Goal: Find specific page/section: Find specific page/section

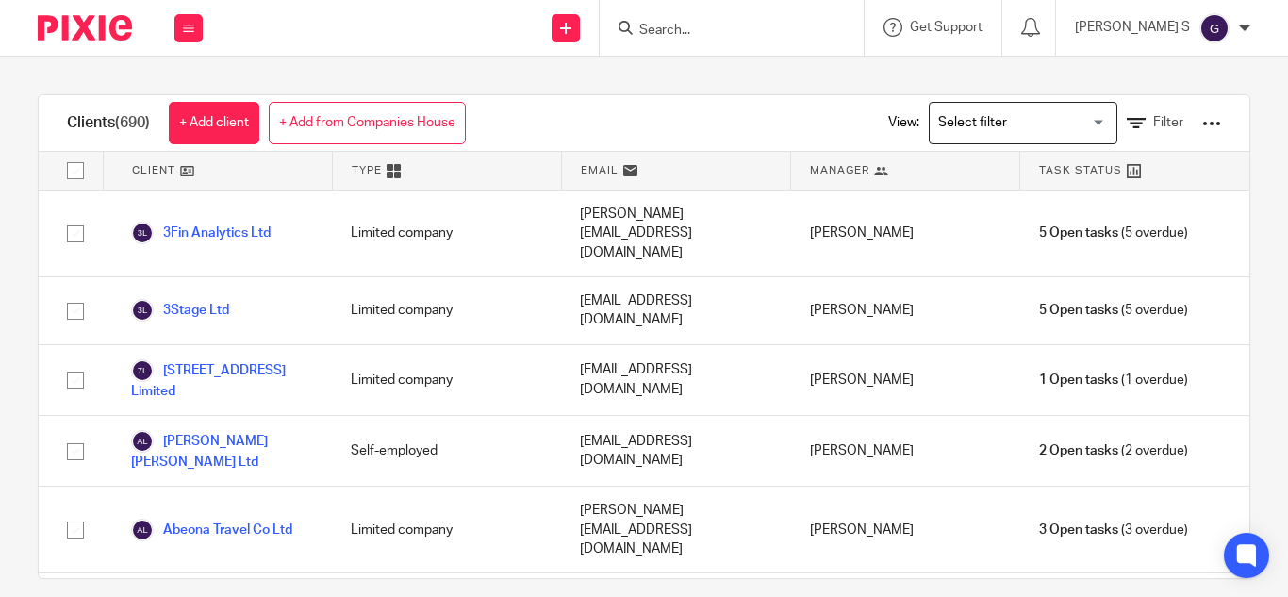
click at [787, 33] on input "Search" at bounding box center [722, 31] width 170 height 17
type input "qui;;qui"
click at [787, 33] on input "qui;;qui" at bounding box center [722, 31] width 170 height 17
drag, startPoint x: 0, startPoint y: 0, endPoint x: 371, endPoint y: -38, distance: 372.5
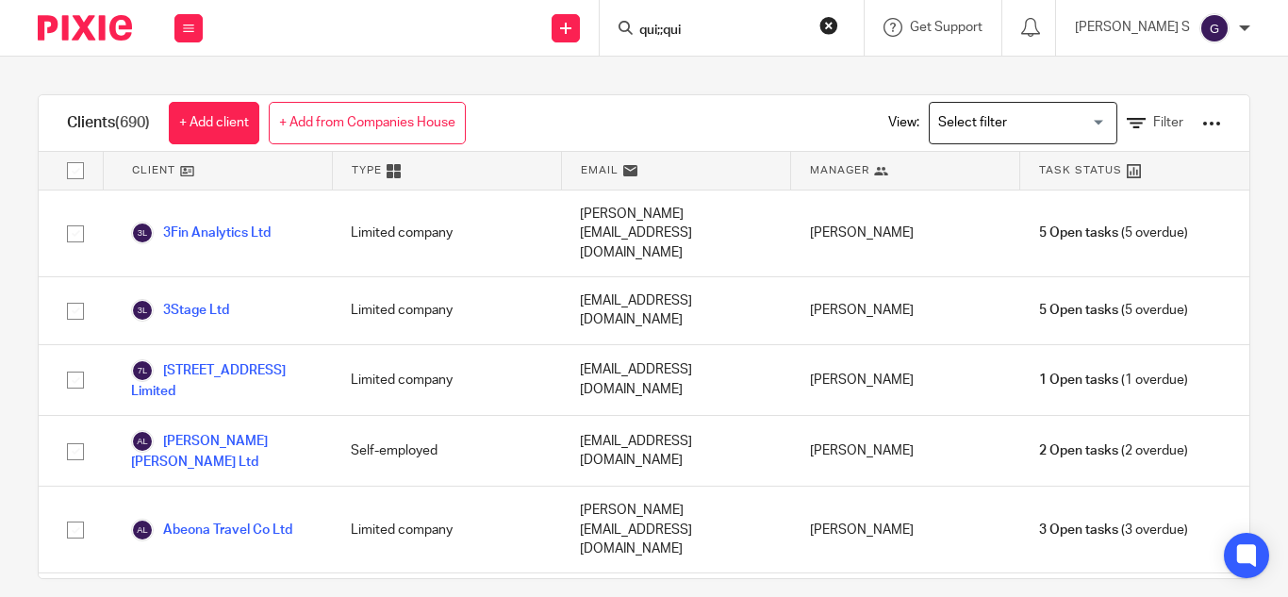
click at [371, 0] on html "Work Email Clients Team Reports Work Email Clients Team Reports Settings Send n…" at bounding box center [644, 298] width 1288 height 597
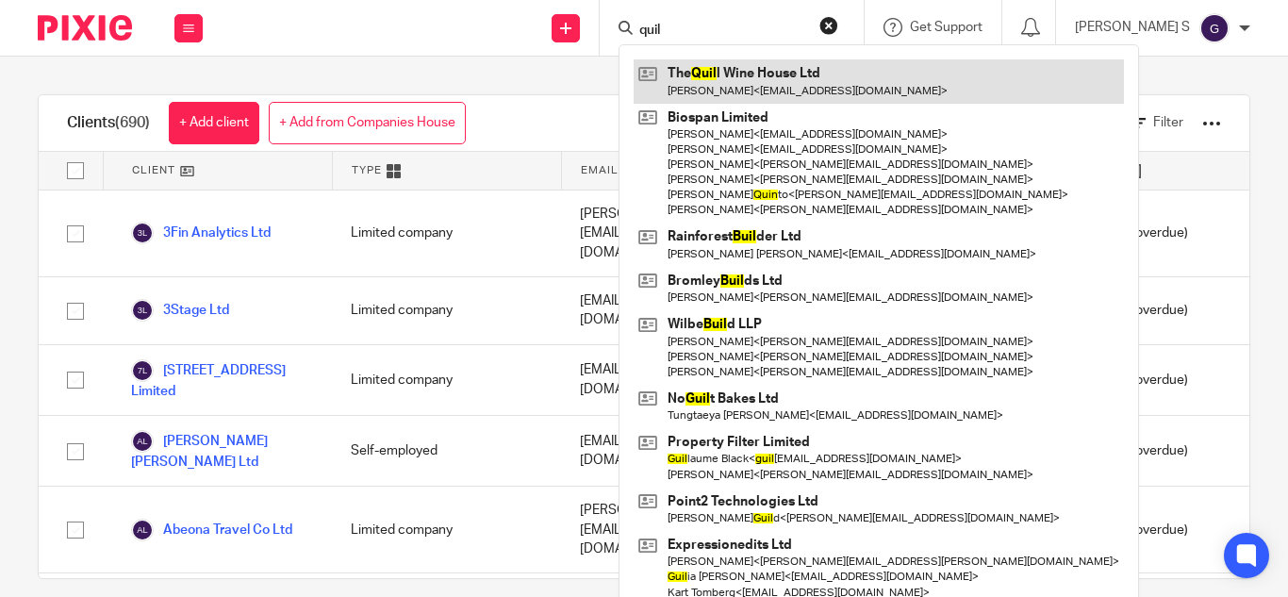
type input "quil"
click at [811, 78] on link at bounding box center [879, 80] width 490 height 43
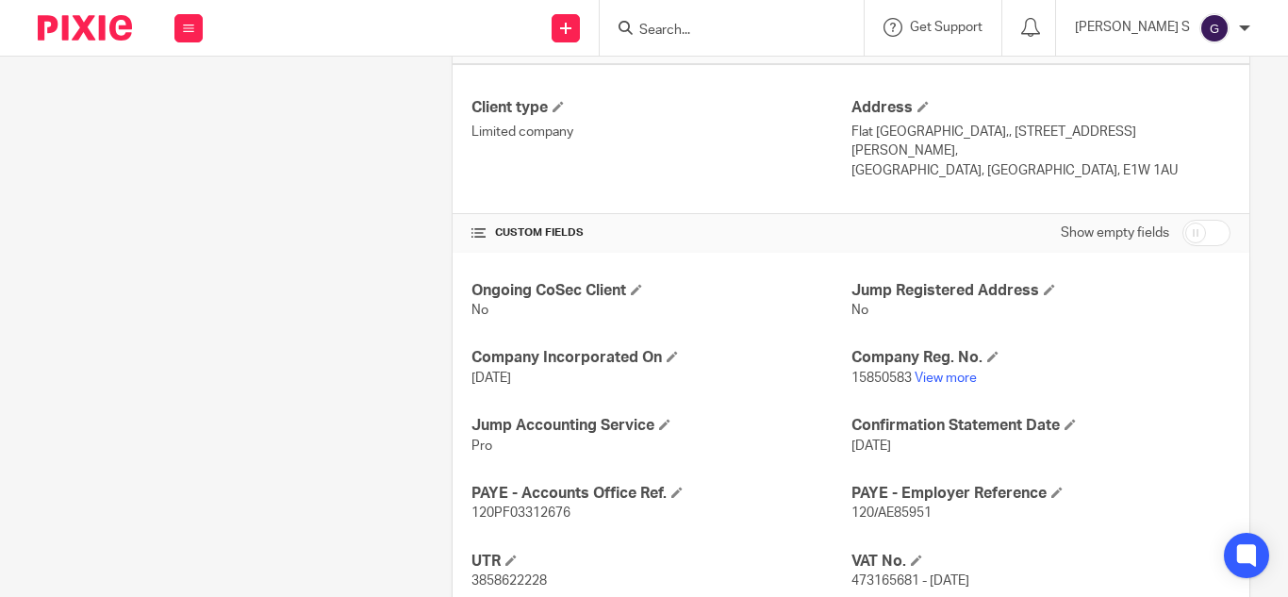
scroll to position [739, 0]
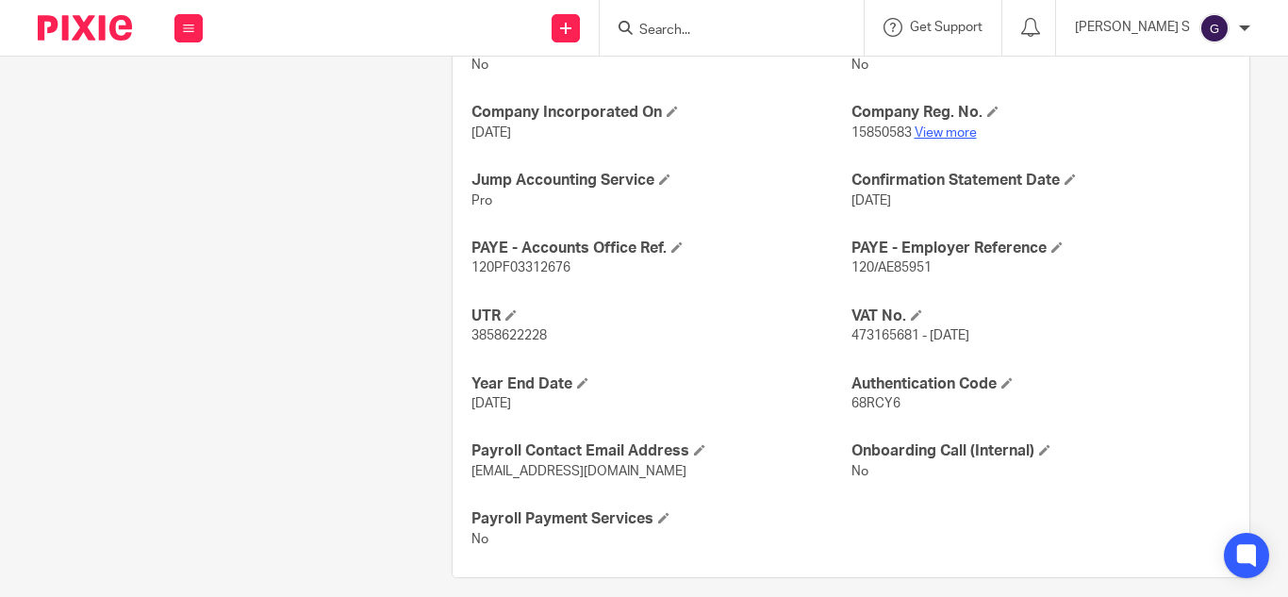
click at [951, 126] on link "View more" at bounding box center [946, 132] width 62 height 13
